Goal: Information Seeking & Learning: Learn about a topic

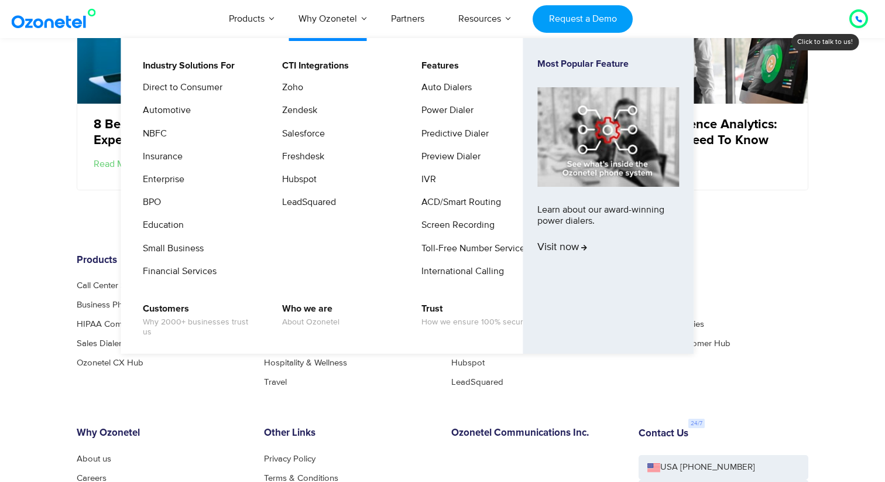
scroll to position [2277, 0]
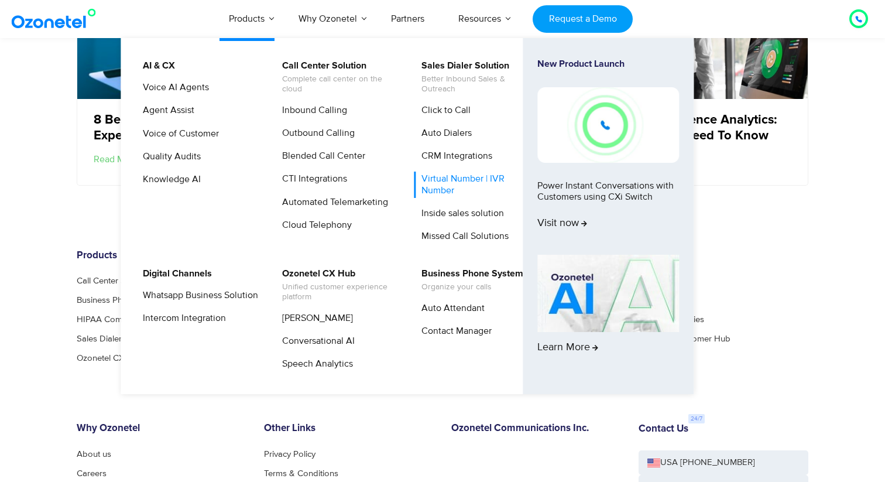
click at [449, 180] on link "Virtual Number | IVR Number" at bounding box center [476, 185] width 125 height 26
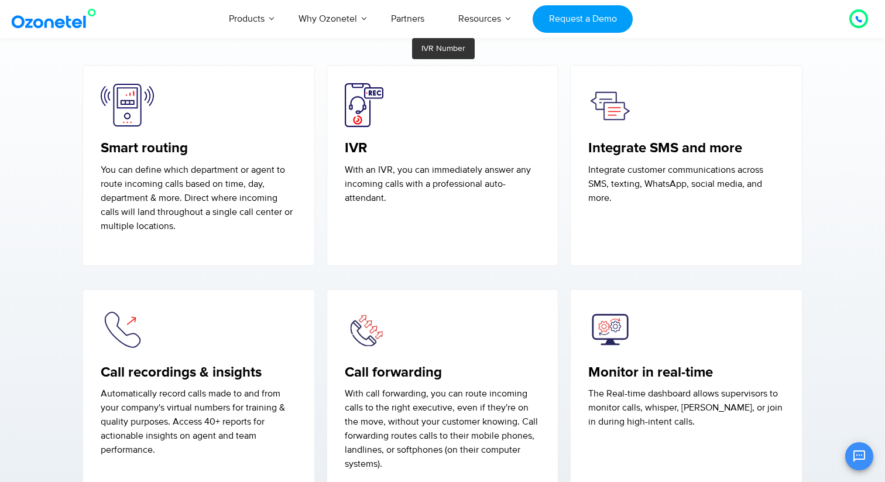
scroll to position [1927, 0]
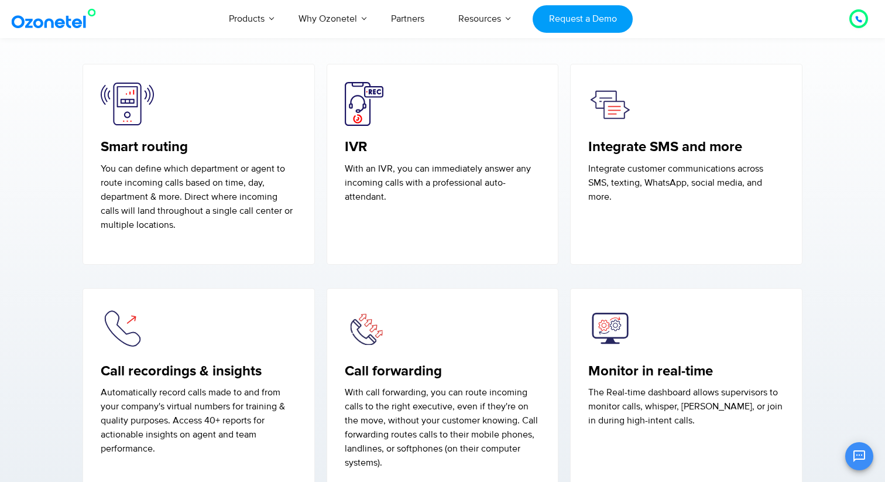
click at [237, 213] on p "You can define which department or agent to route incoming calls based on time,…" at bounding box center [199, 197] width 196 height 70
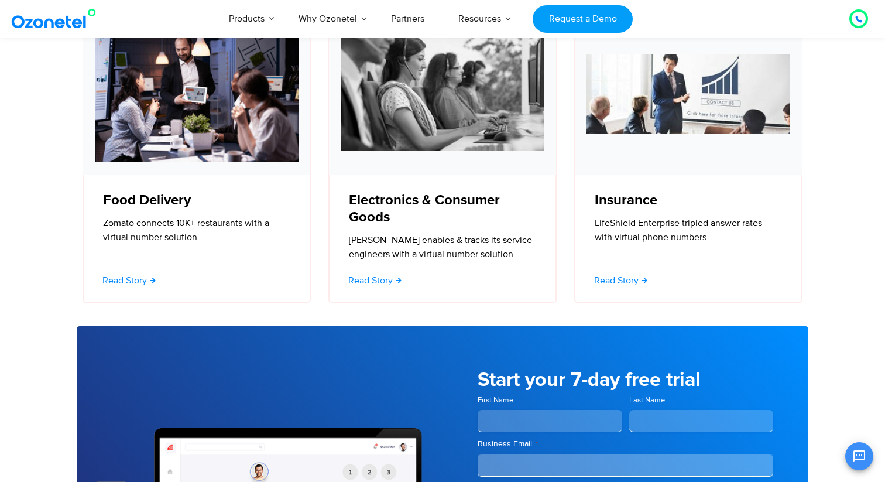
scroll to position [3826, 0]
